Goal: Task Accomplishment & Management: Use online tool/utility

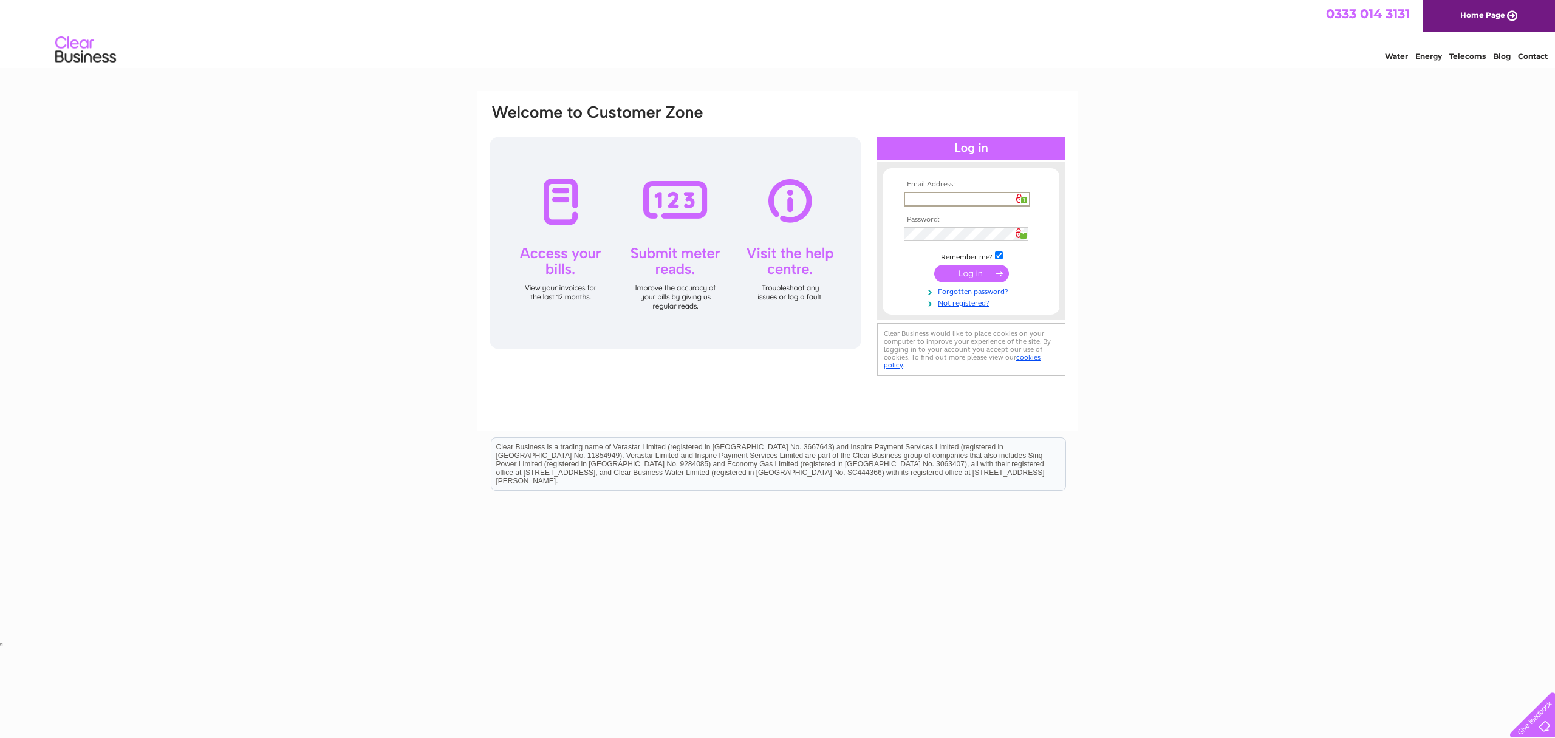
type input "dougie@whiterosedisplay.com"
click at [980, 271] on input "submit" at bounding box center [971, 273] width 75 height 17
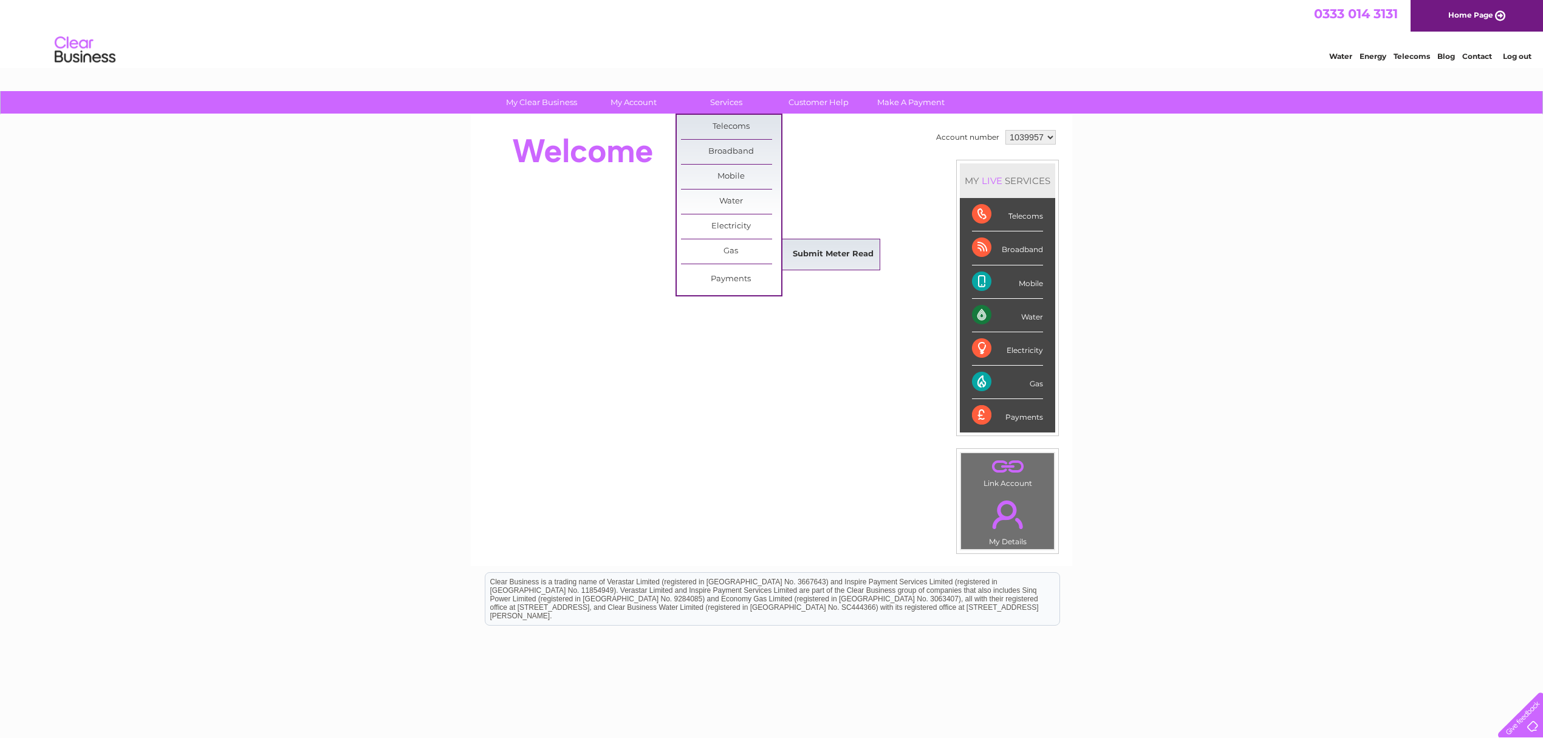
click at [804, 254] on link "Submit Meter Read" at bounding box center [833, 254] width 100 height 24
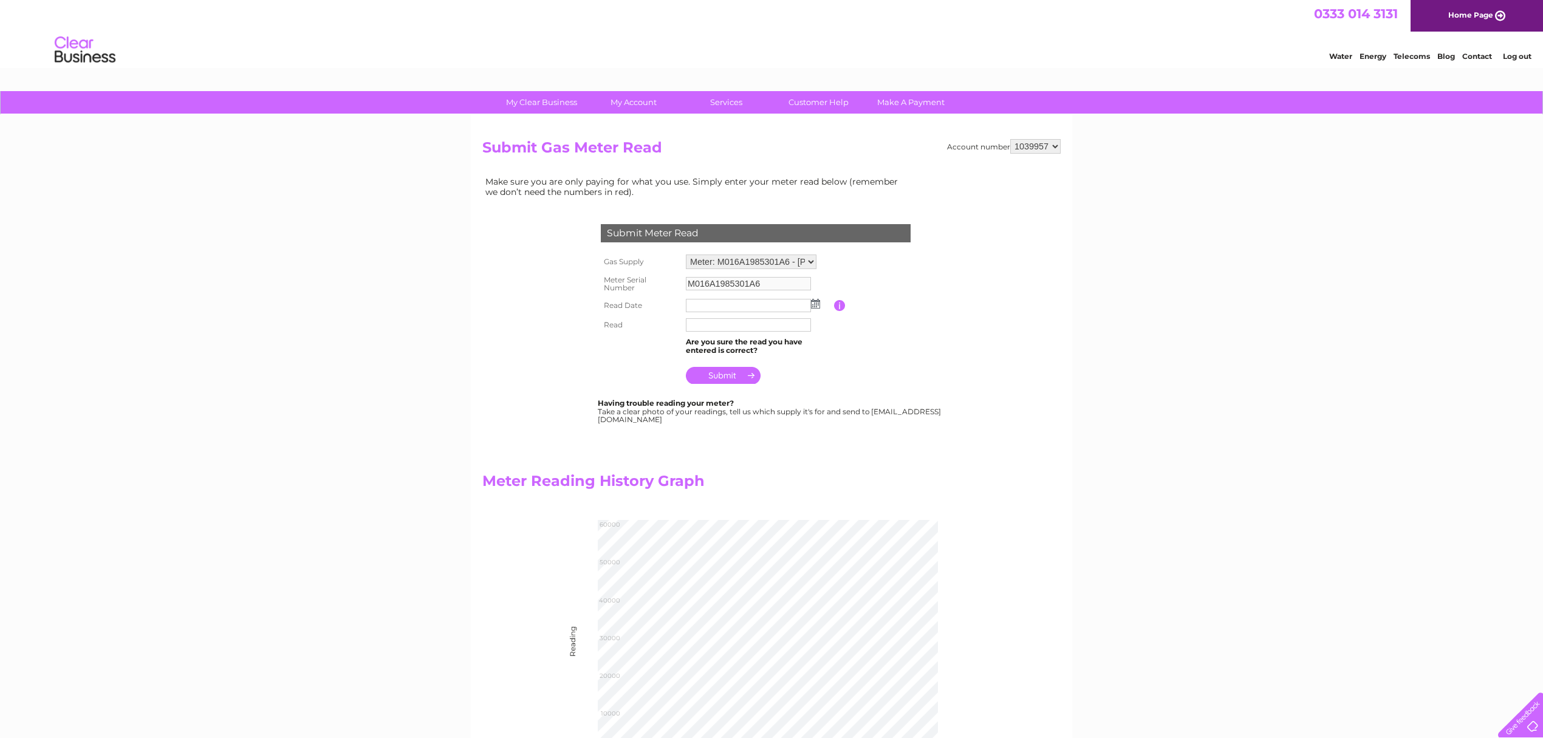
click at [703, 327] on input "text" at bounding box center [748, 324] width 125 height 13
type input "056101"
click at [818, 302] on img at bounding box center [815, 304] width 9 height 10
click at [796, 395] on link "22" at bounding box center [792, 397] width 17 height 12
type input "2025/08/22"
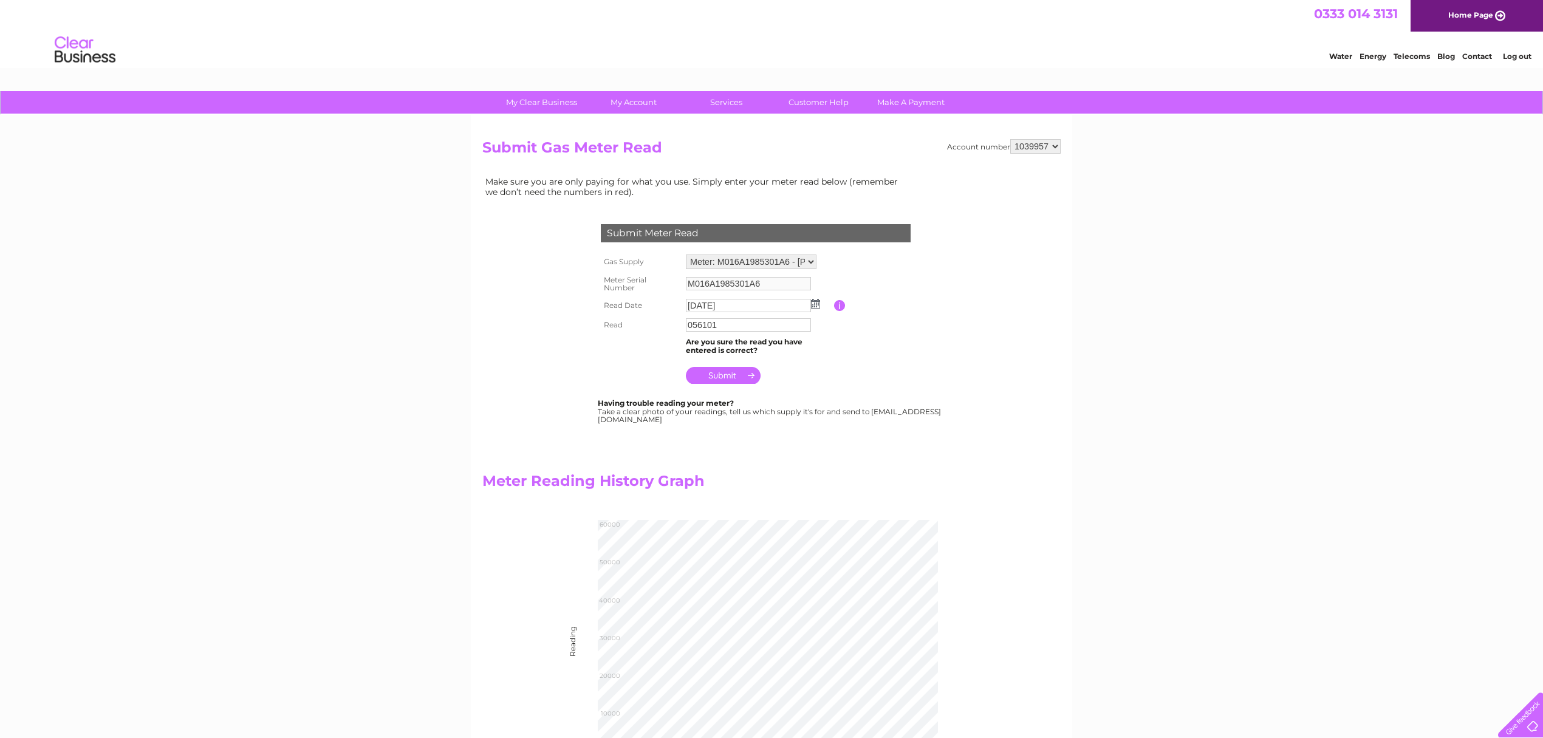
click at [732, 378] on input "submit" at bounding box center [723, 375] width 75 height 17
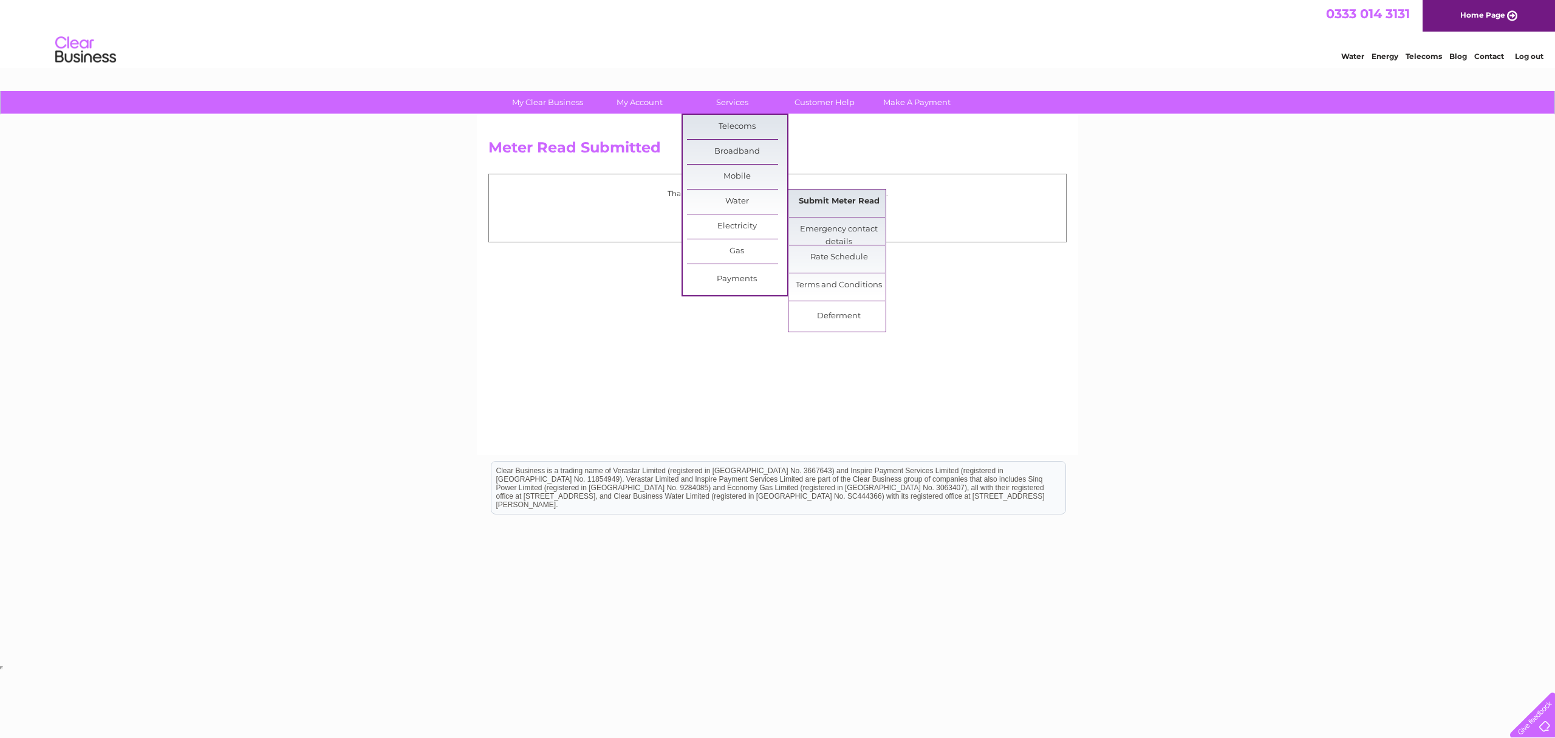
click at [819, 197] on link "Submit Meter Read" at bounding box center [839, 201] width 100 height 24
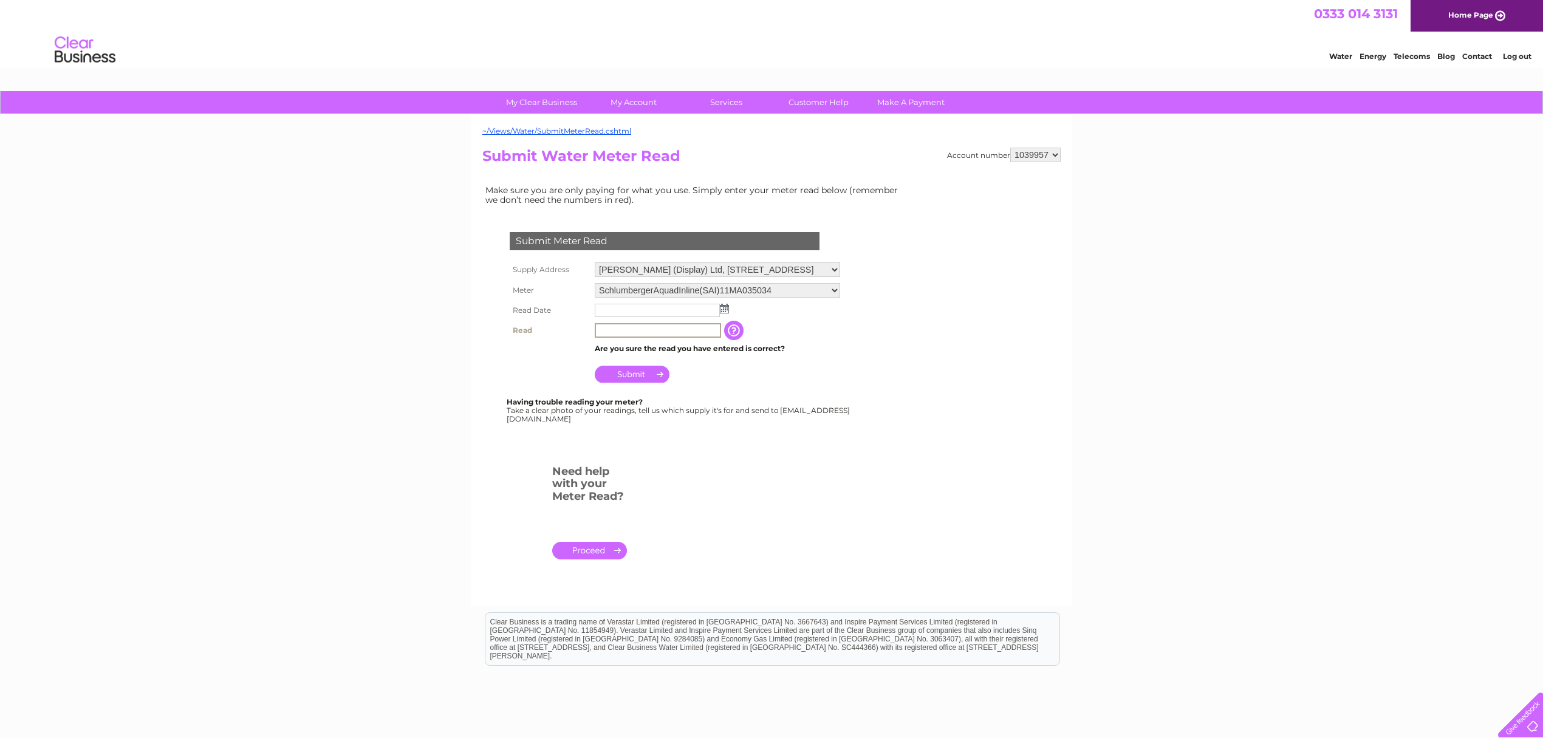
click at [640, 335] on input "text" at bounding box center [658, 330] width 126 height 15
type input "01158"
click at [724, 304] on img at bounding box center [724, 309] width 9 height 10
click at [701, 398] on link "22" at bounding box center [701, 402] width 17 height 12
type input "2025/08/22"
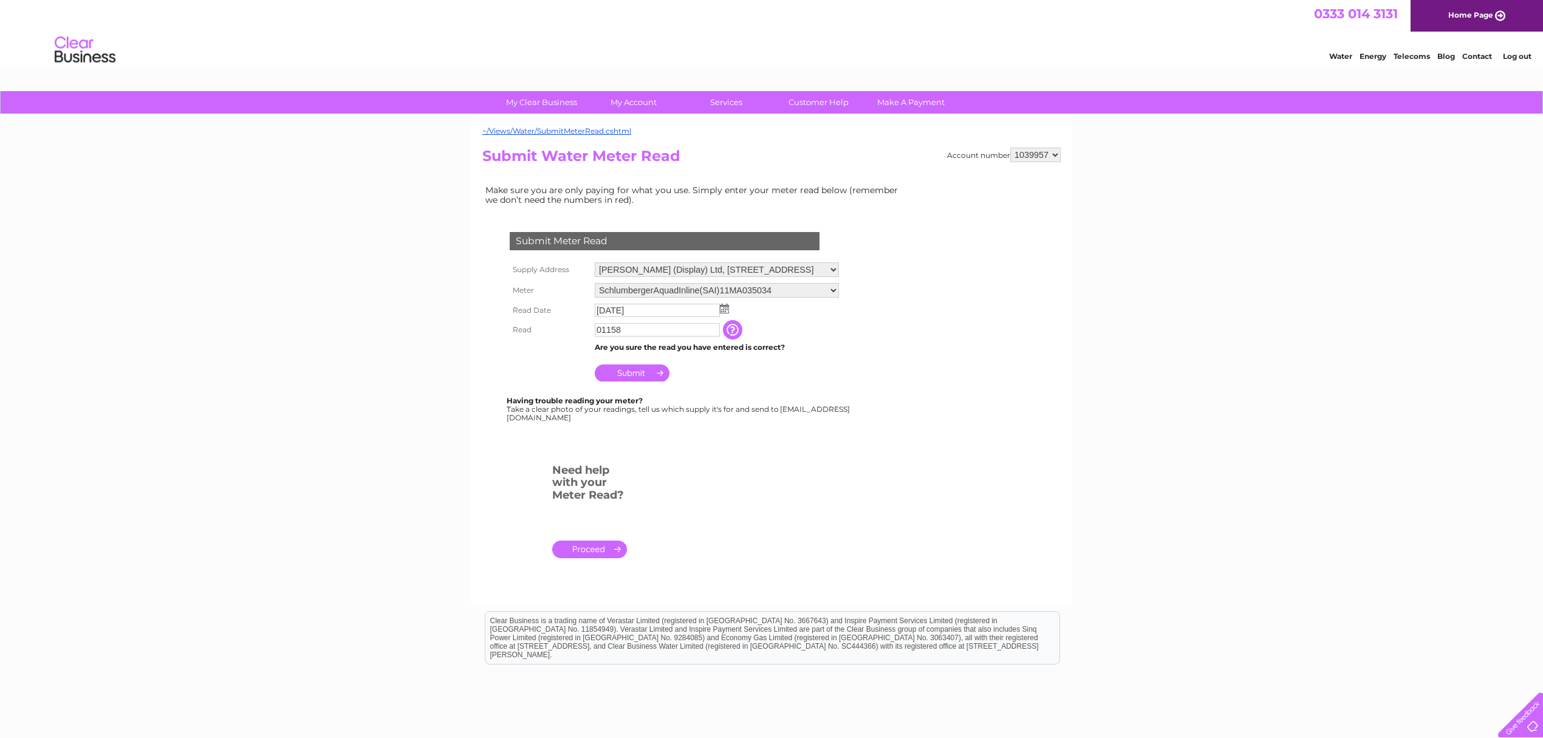
click at [644, 375] on input "Submit" at bounding box center [632, 372] width 75 height 17
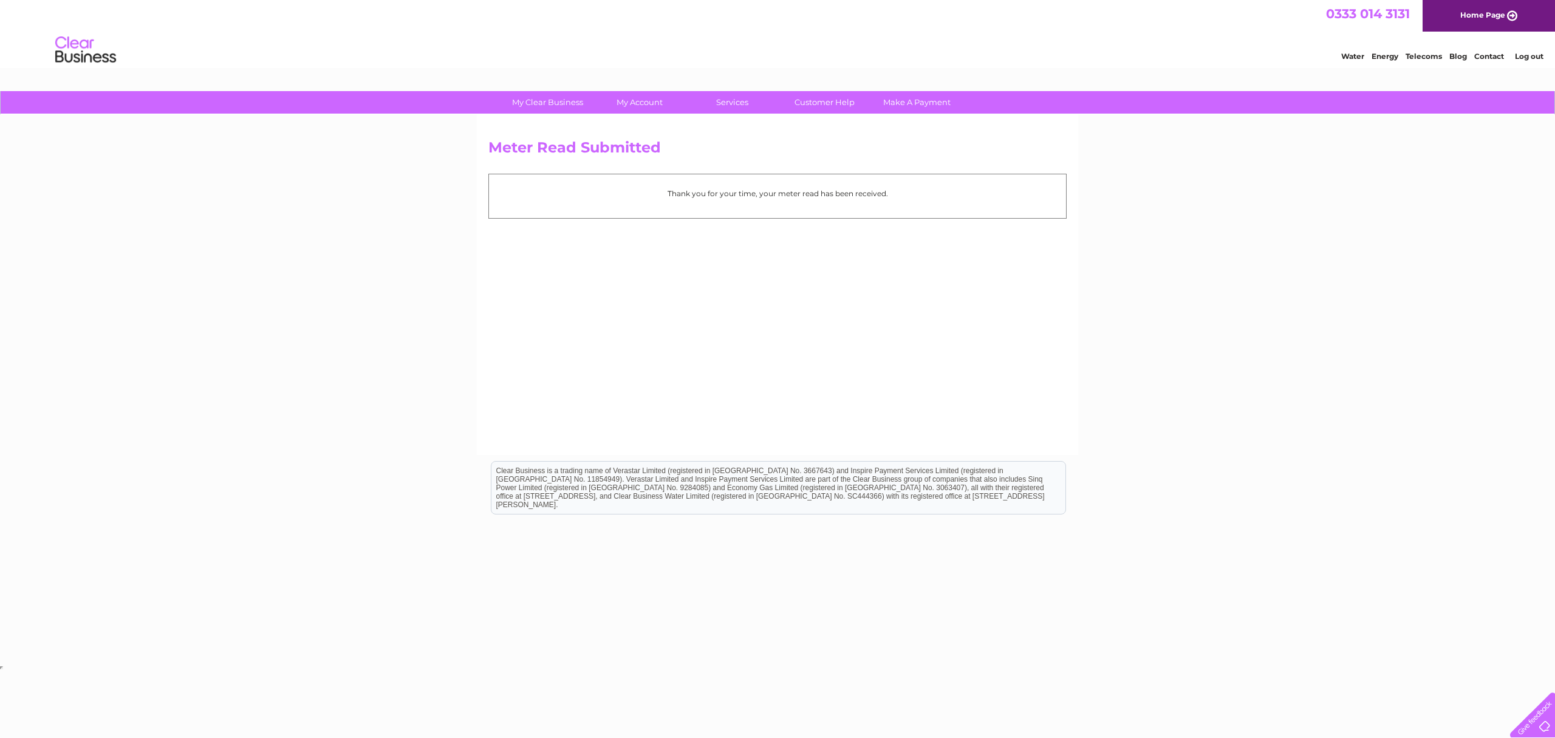
click at [644, 375] on div "Meter Read Submitted Thank you for your time, your meter read has been received." at bounding box center [777, 285] width 601 height 340
